Goal: Task Accomplishment & Management: Complete application form

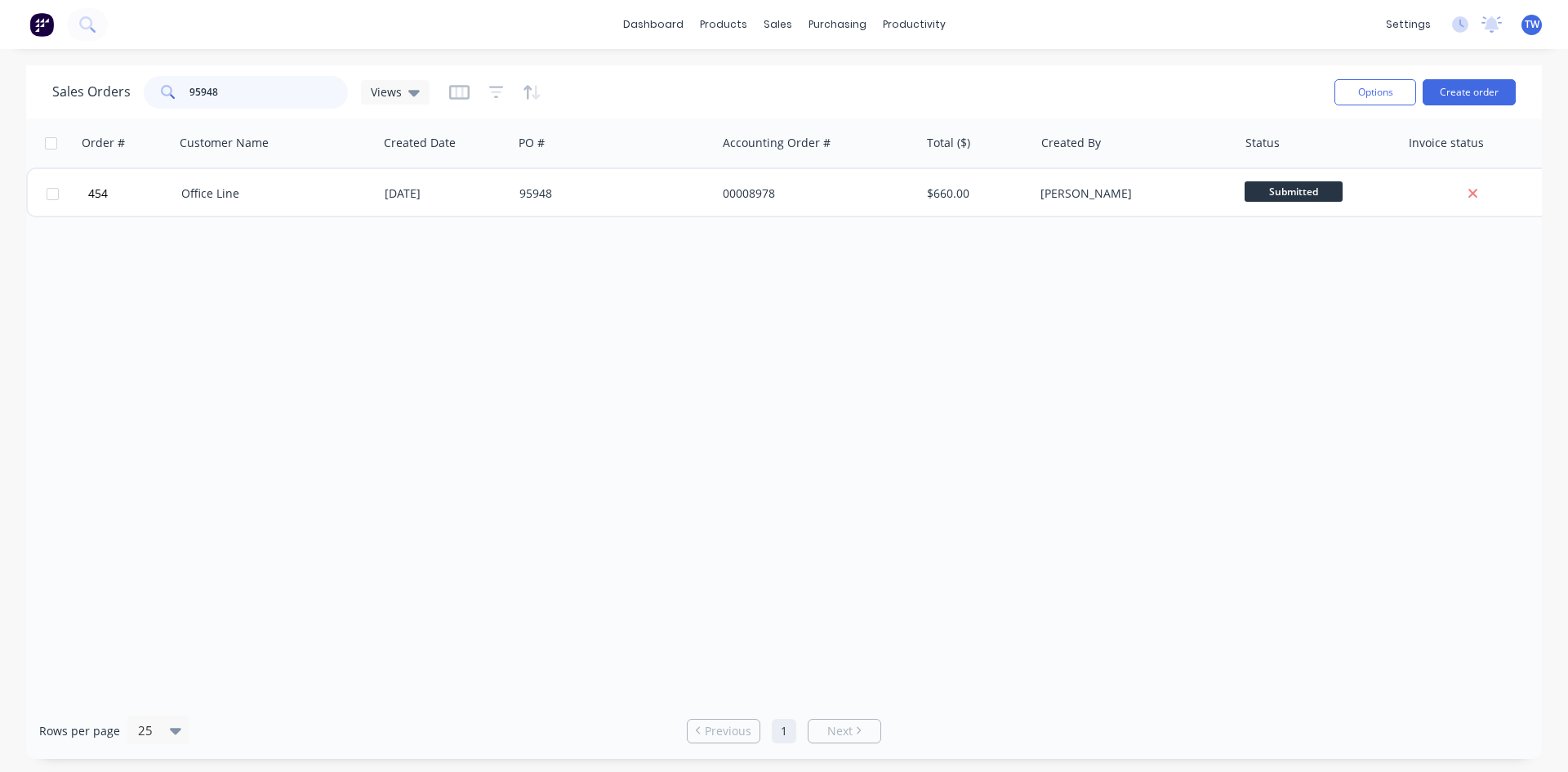
click at [296, 89] on input "95948" at bounding box center [269, 92] width 159 height 32
type input "9"
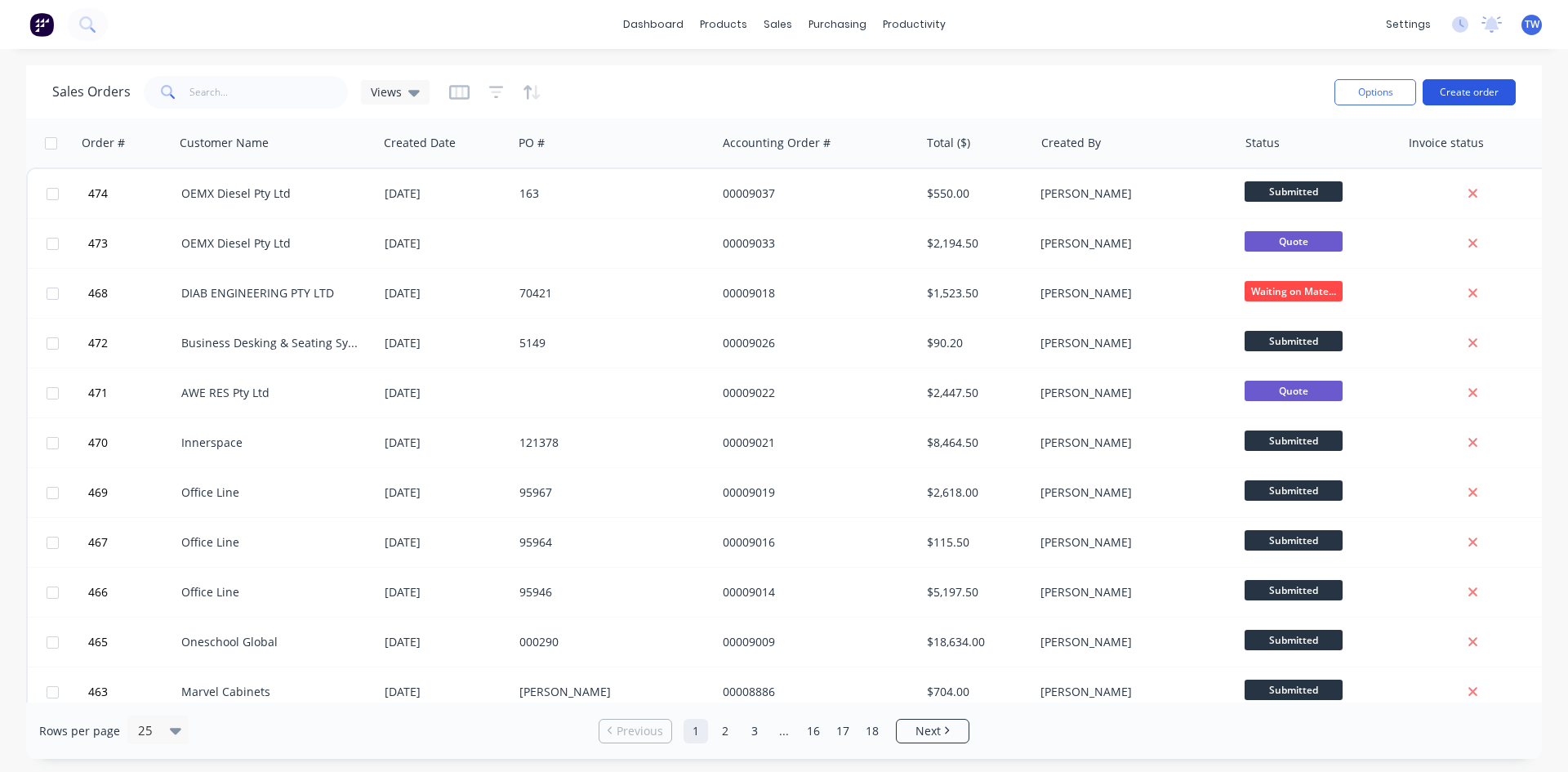
click at [1485, 89] on button "Create order" at bounding box center [1469, 91] width 93 height 26
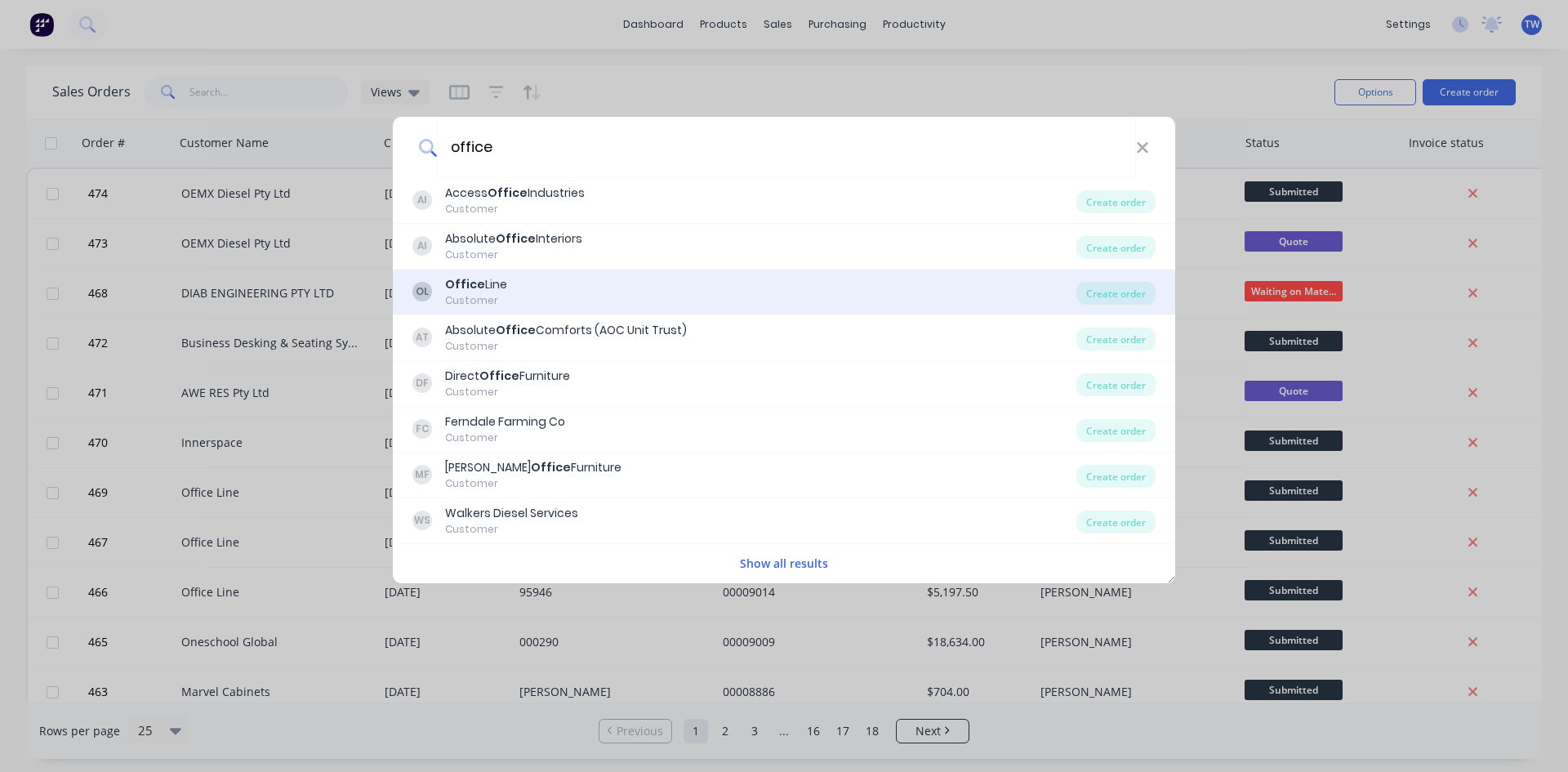
type input "office"
click at [497, 291] on div "Office Line" at bounding box center [475, 285] width 62 height 17
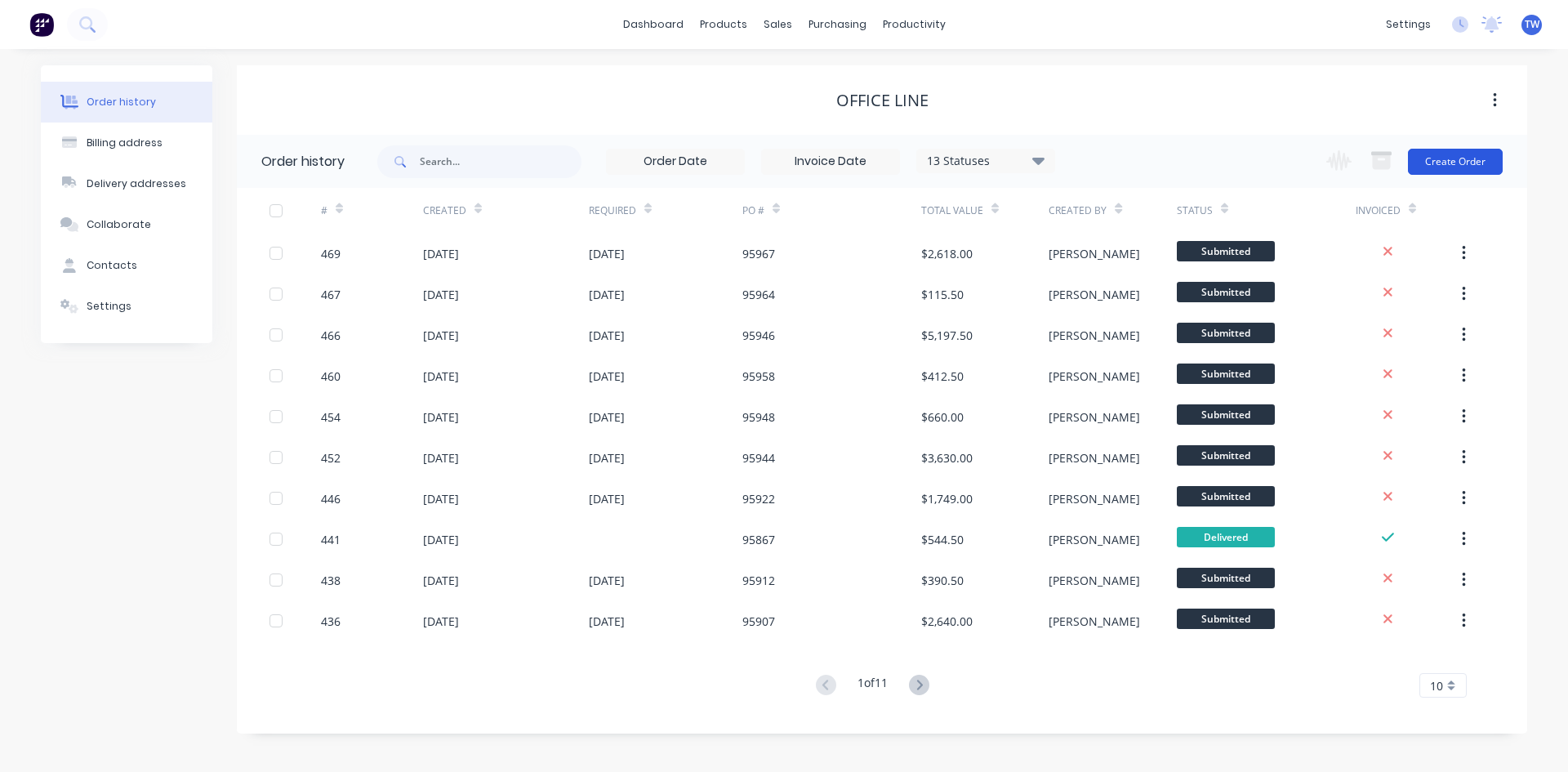
click at [1427, 163] on button "Create Order" at bounding box center [1455, 161] width 94 height 26
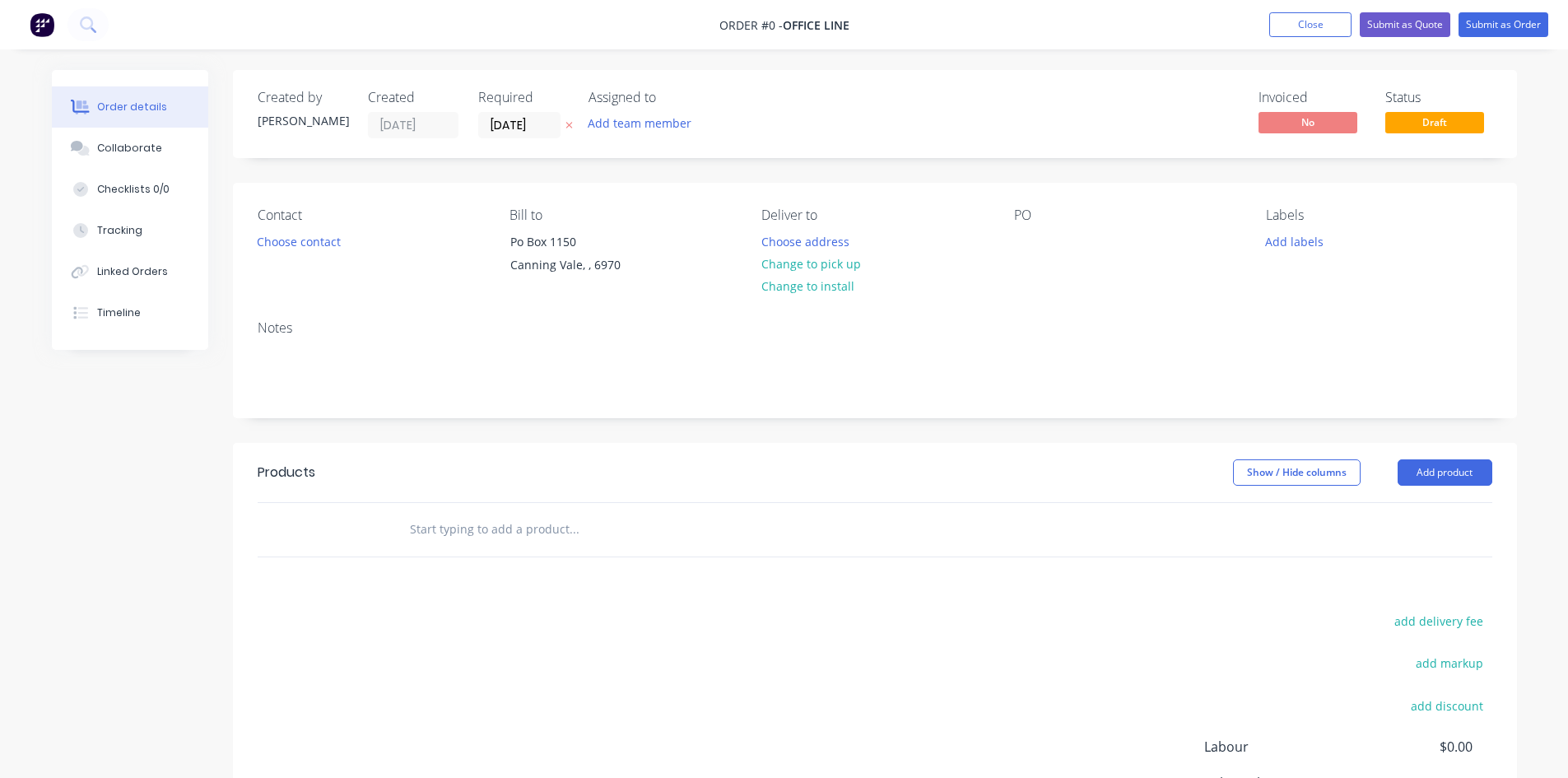
drag, startPoint x: 493, startPoint y: 124, endPoint x: 1198, endPoint y: 124, distance: 705.0
click at [495, 124] on input "[DATE]" at bounding box center [519, 125] width 81 height 25
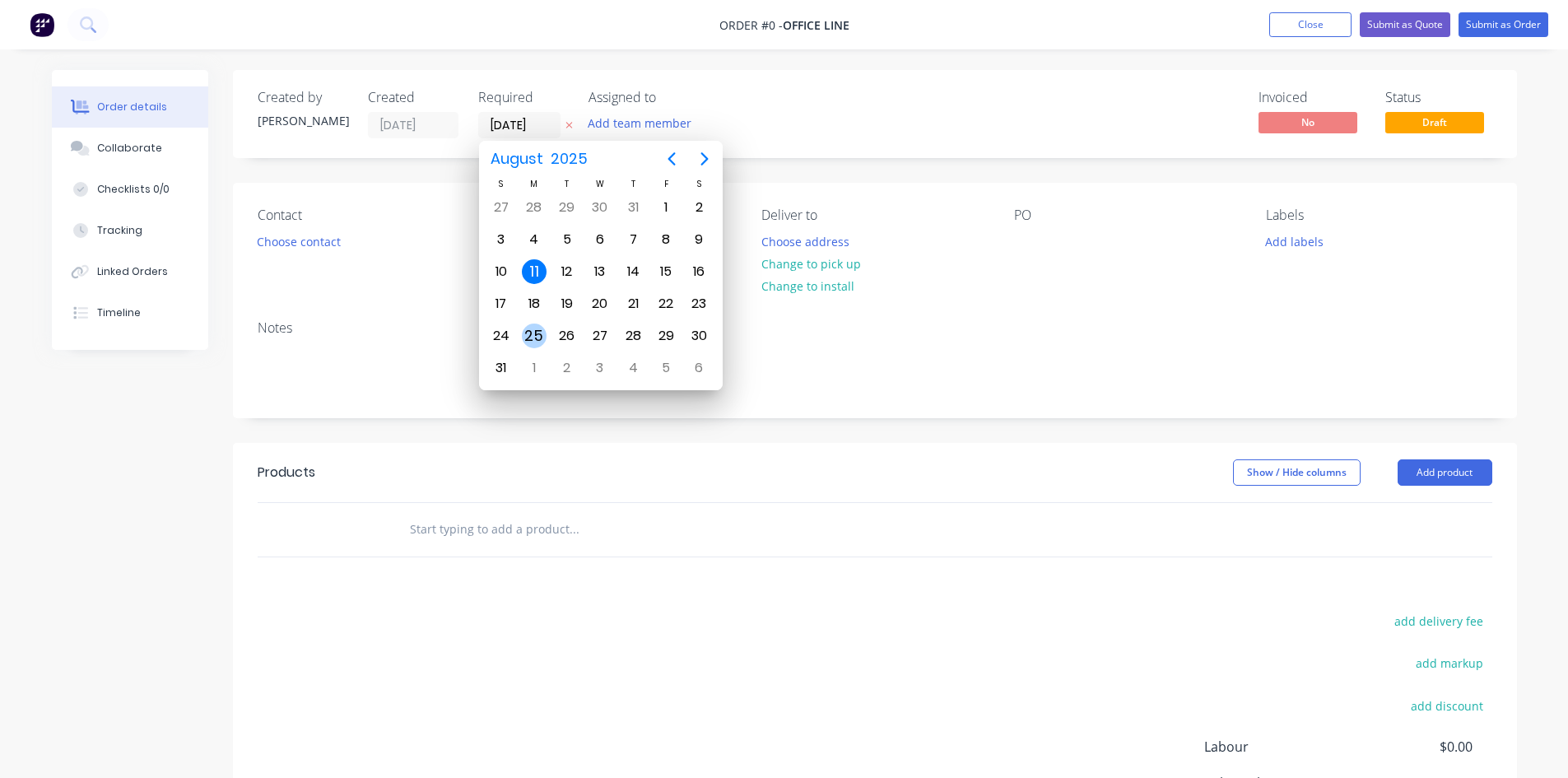
click at [539, 336] on div "25" at bounding box center [534, 336] width 25 height 25
type input "[DATE]"
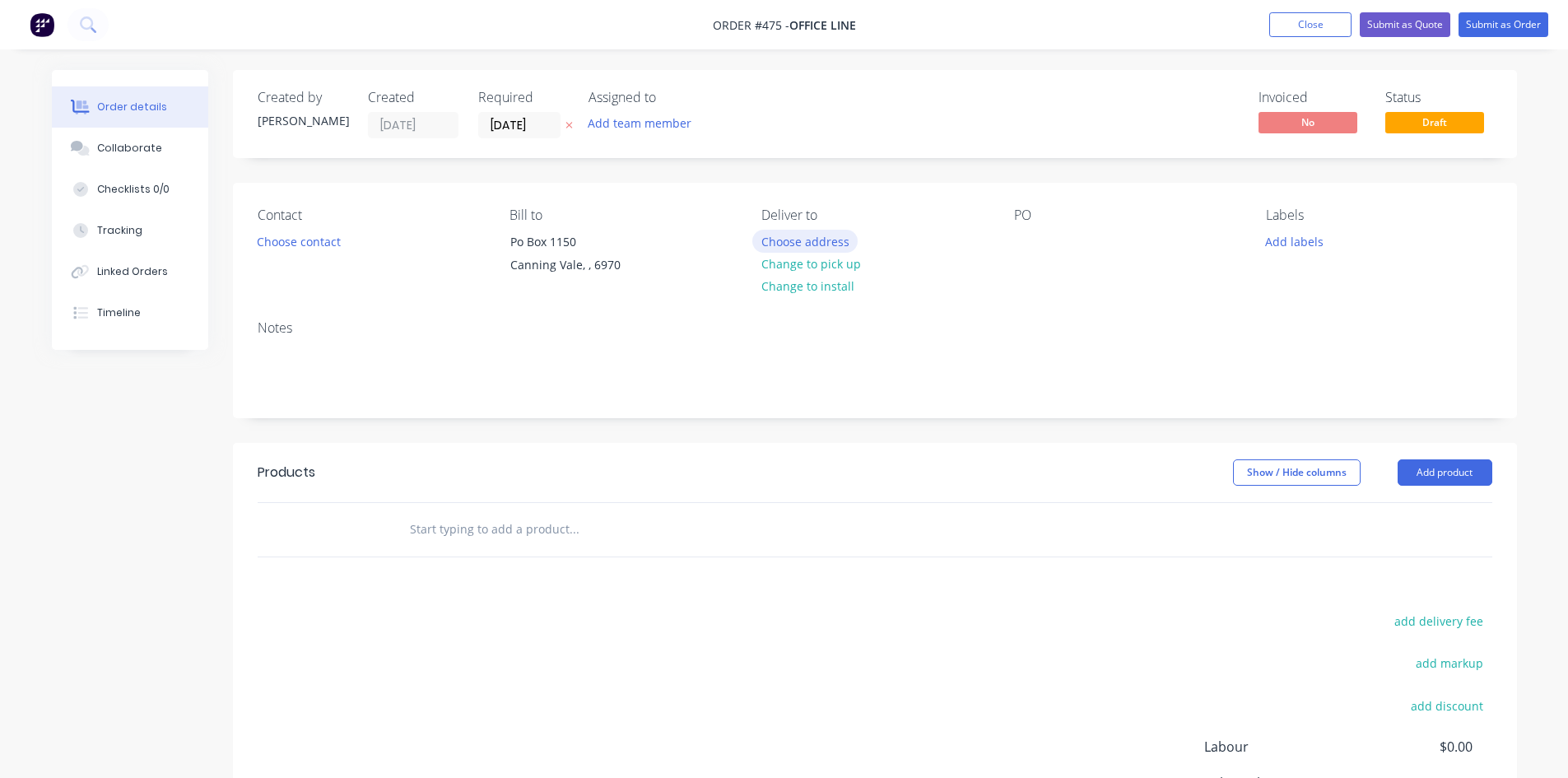
click at [829, 247] on button "Choose address" at bounding box center [805, 240] width 106 height 22
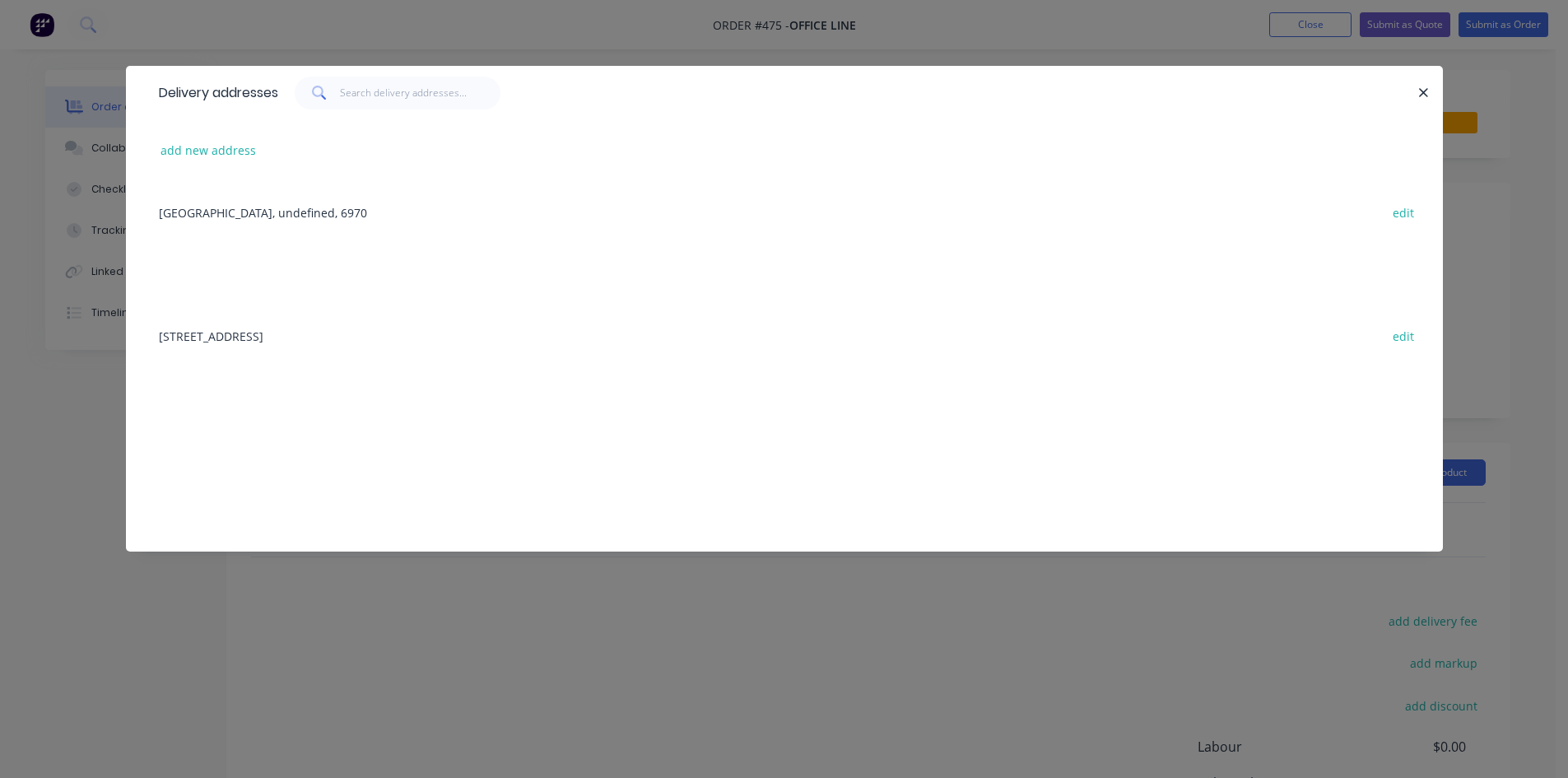
drag, startPoint x: 349, startPoint y: 329, endPoint x: 372, endPoint y: 335, distance: 23.8
click at [350, 330] on div "[STREET_ADDRESS] edit" at bounding box center [784, 335] width 1267 height 61
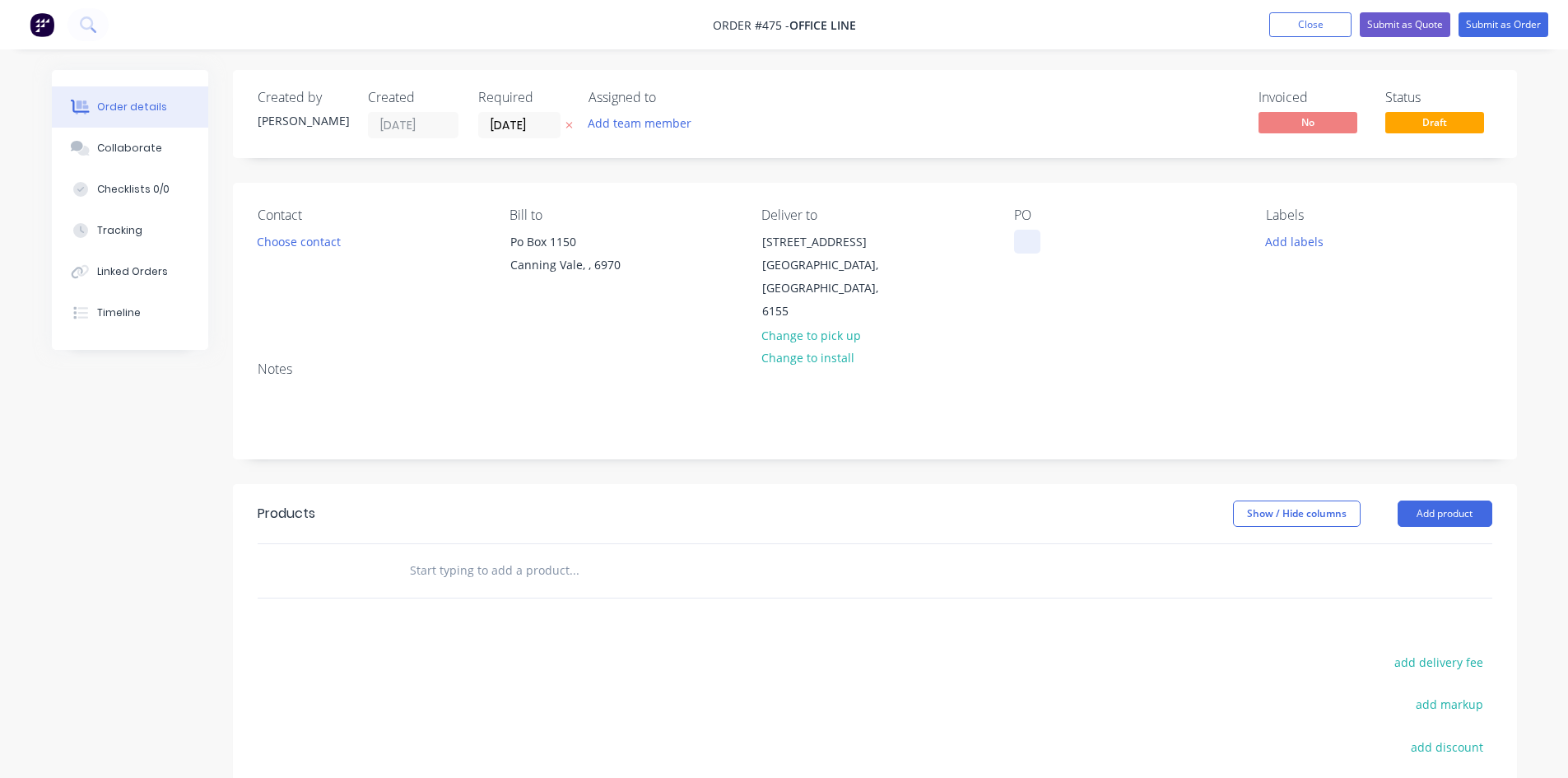
click at [1015, 236] on div at bounding box center [1026, 241] width 26 height 24
click at [1434, 500] on button "Add product" at bounding box center [1444, 513] width 95 height 26
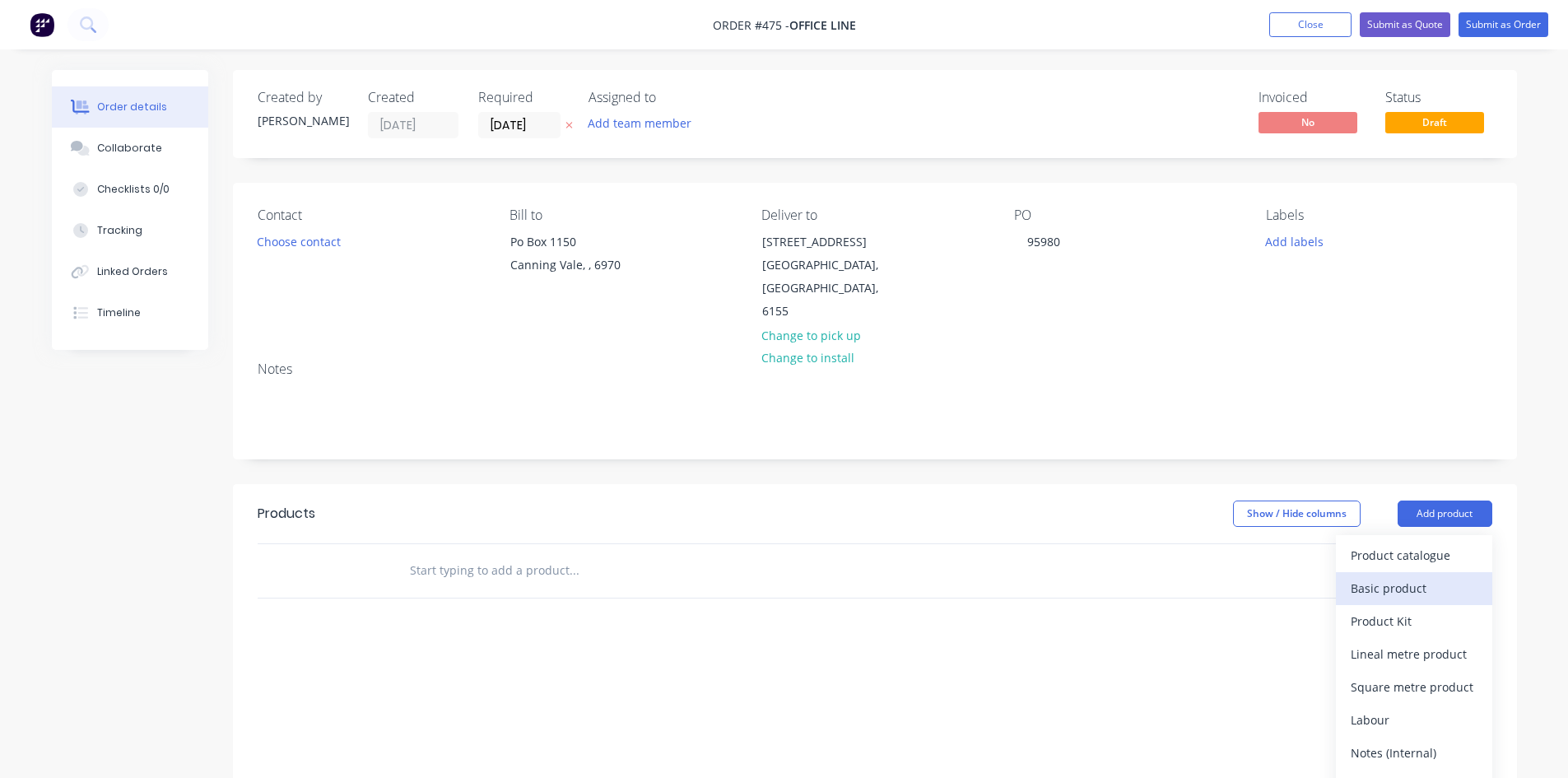
click at [1415, 576] on div "Basic product" at bounding box center [1413, 588] width 127 height 24
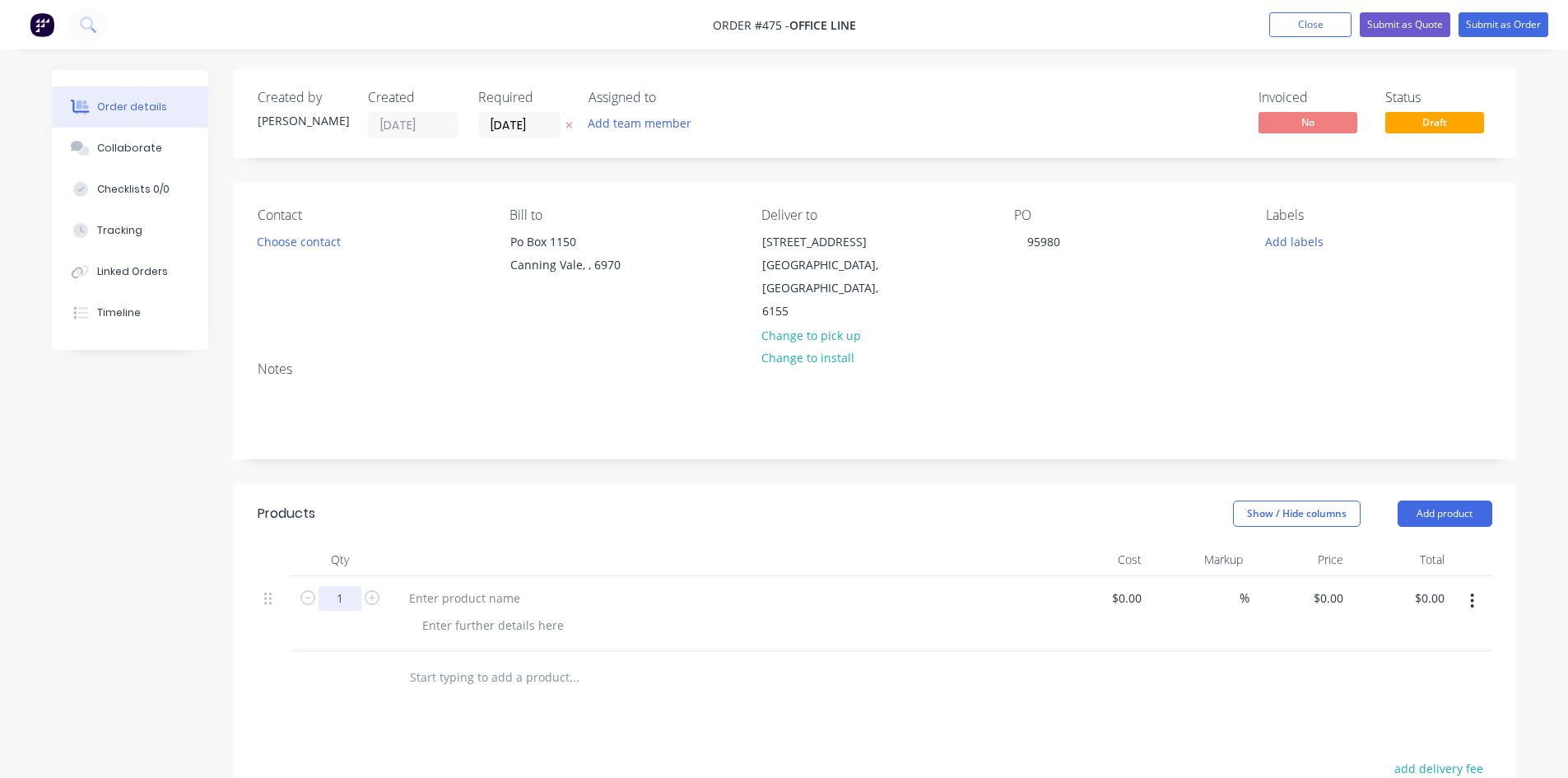
click at [344, 586] on input "1" at bounding box center [340, 598] width 43 height 25
type input "2"
drag, startPoint x: 469, startPoint y: 579, endPoint x: 452, endPoint y: 576, distance: 17.3
click at [469, 586] on div at bounding box center [464, 597] width 137 height 24
paste div
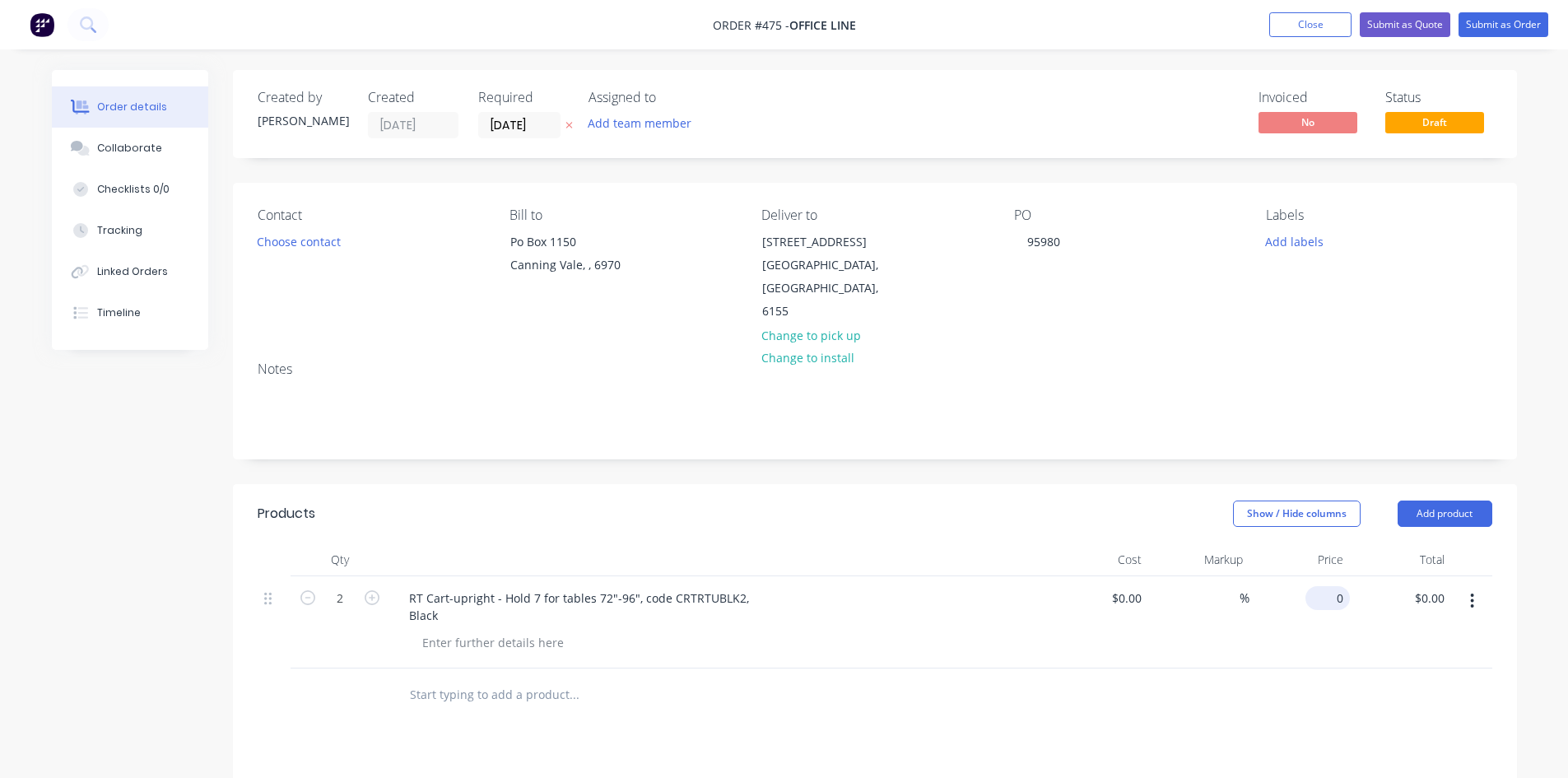
click at [1339, 586] on input "0" at bounding box center [1330, 597] width 37 height 24
type input "$600.00"
type input "$1,200.00"
click at [1478, 24] on button "Submit as Order" at bounding box center [1503, 25] width 89 height 25
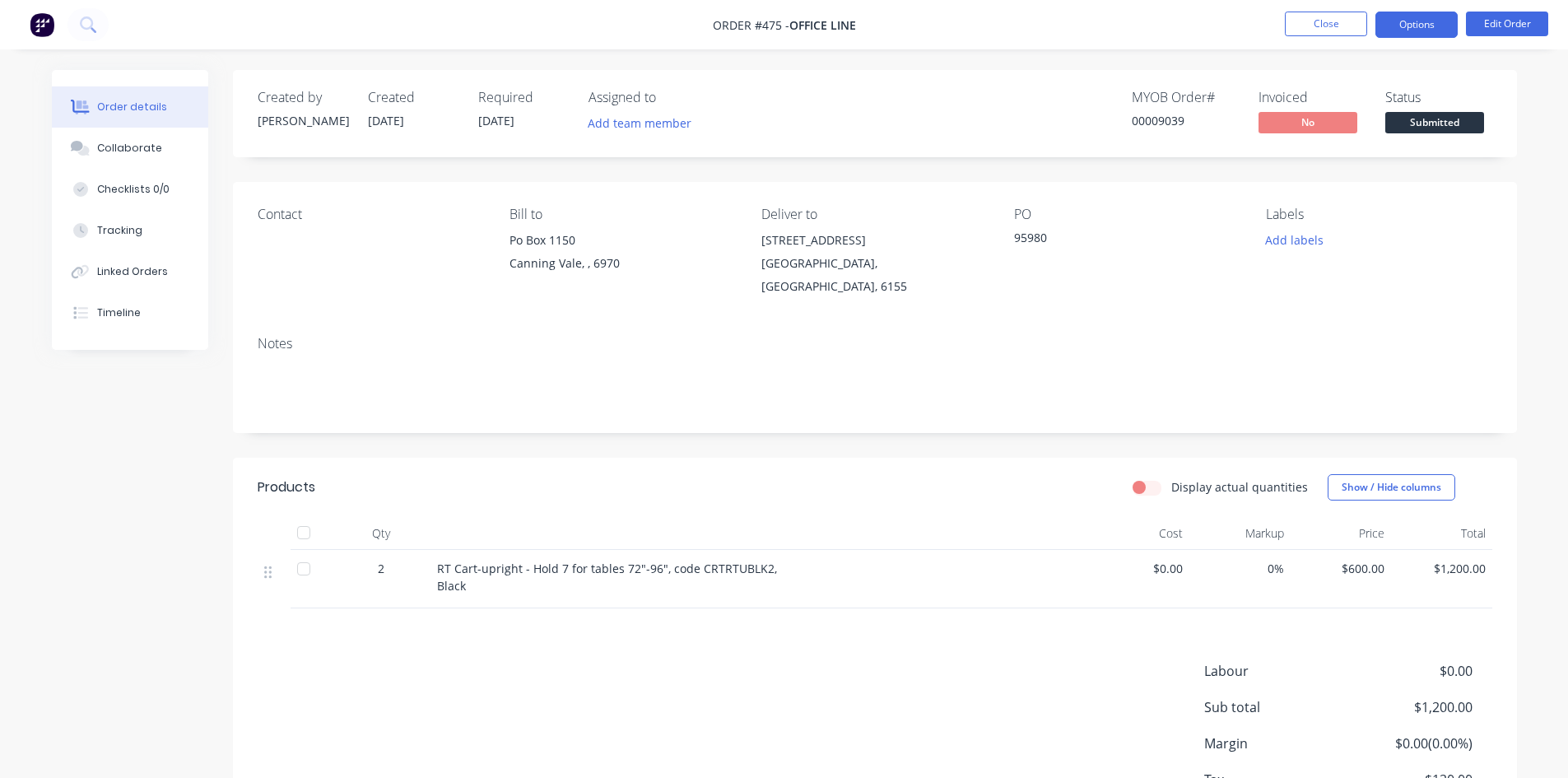
click at [1407, 14] on button "Options" at bounding box center [1416, 24] width 83 height 26
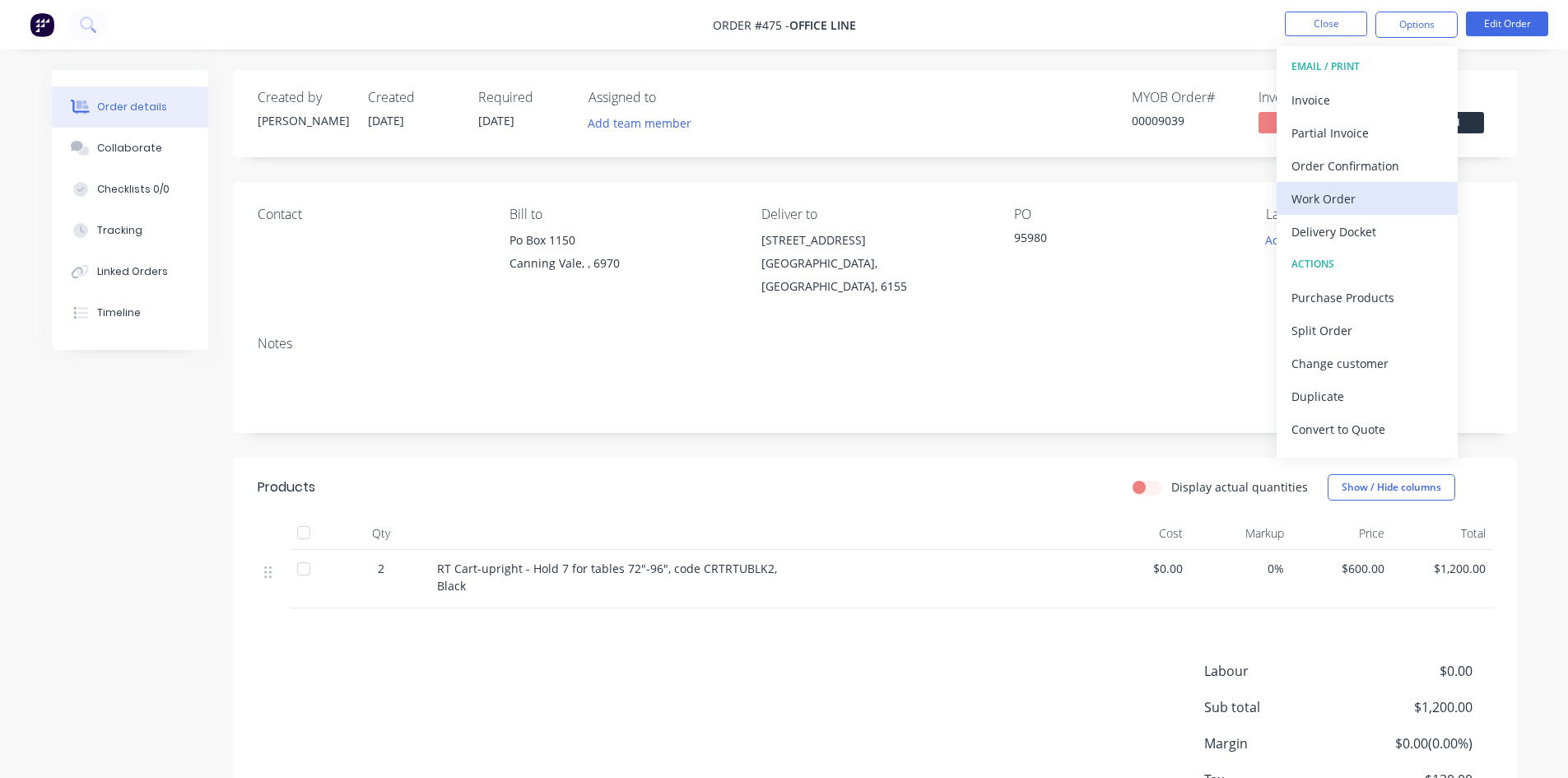
click at [1326, 190] on div "Work Order" at bounding box center [1367, 199] width 152 height 24
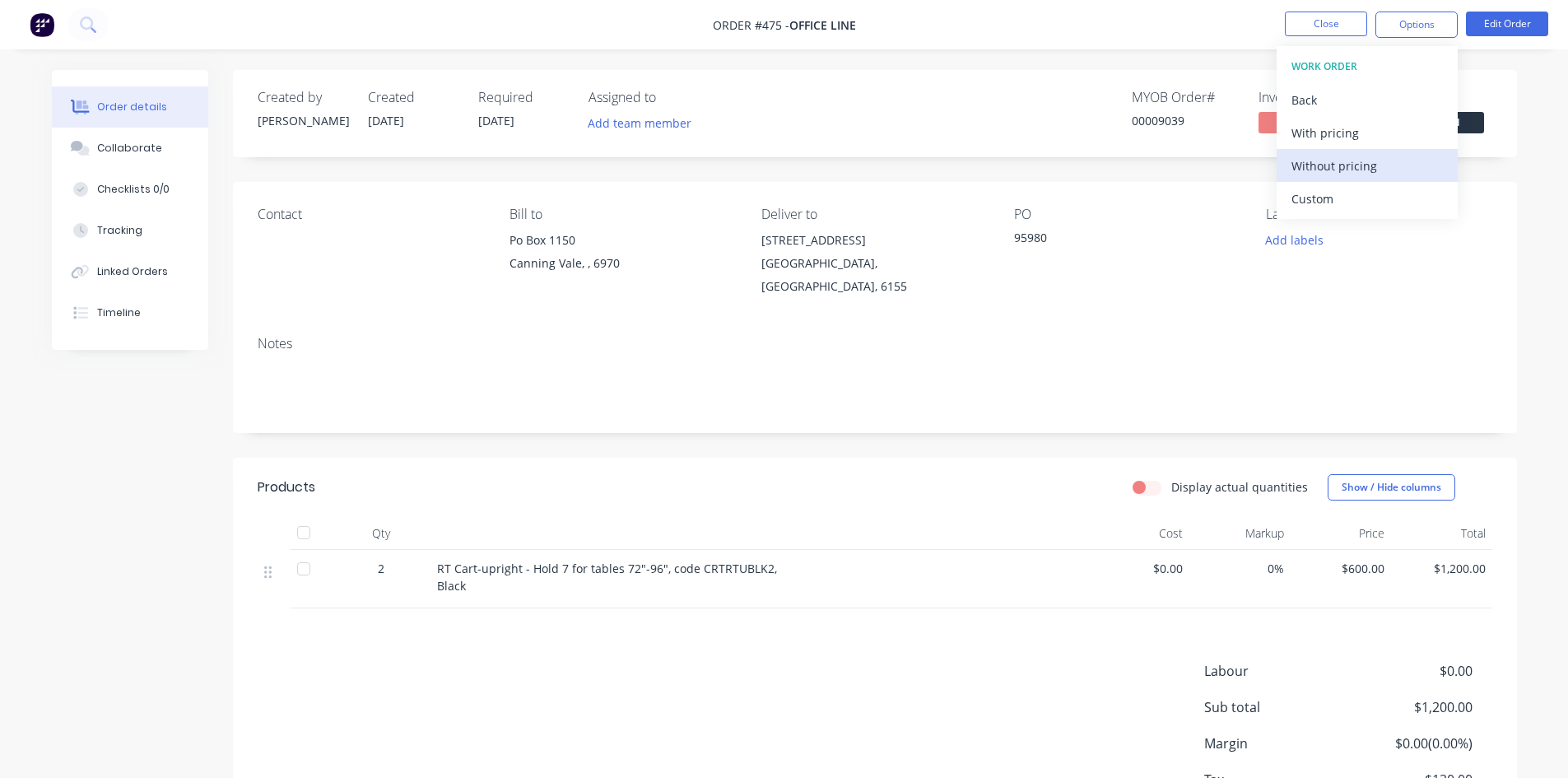
click at [1381, 166] on div "Without pricing" at bounding box center [1367, 165] width 152 height 24
